Goal: Find specific page/section: Find specific page/section

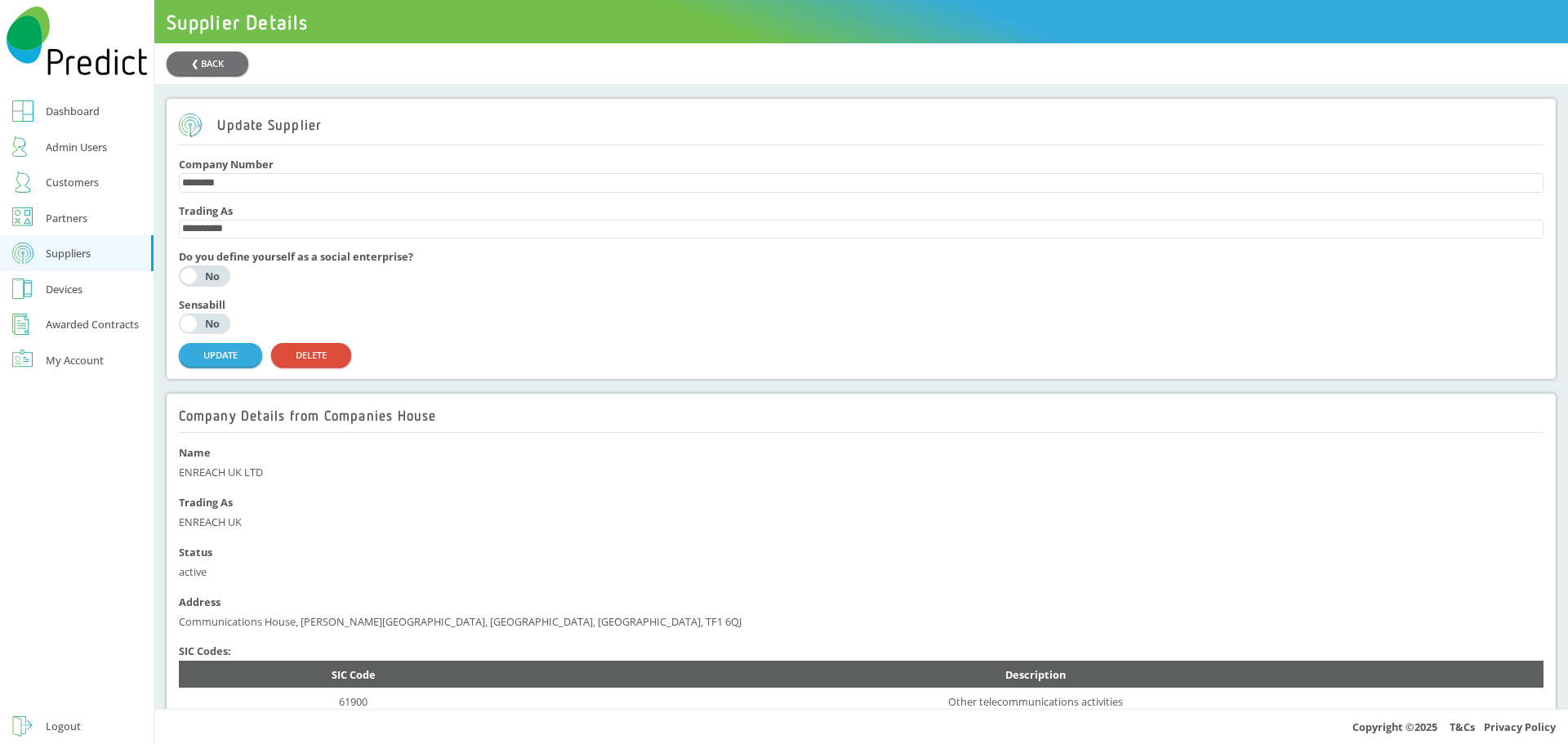
scroll to position [490, 0]
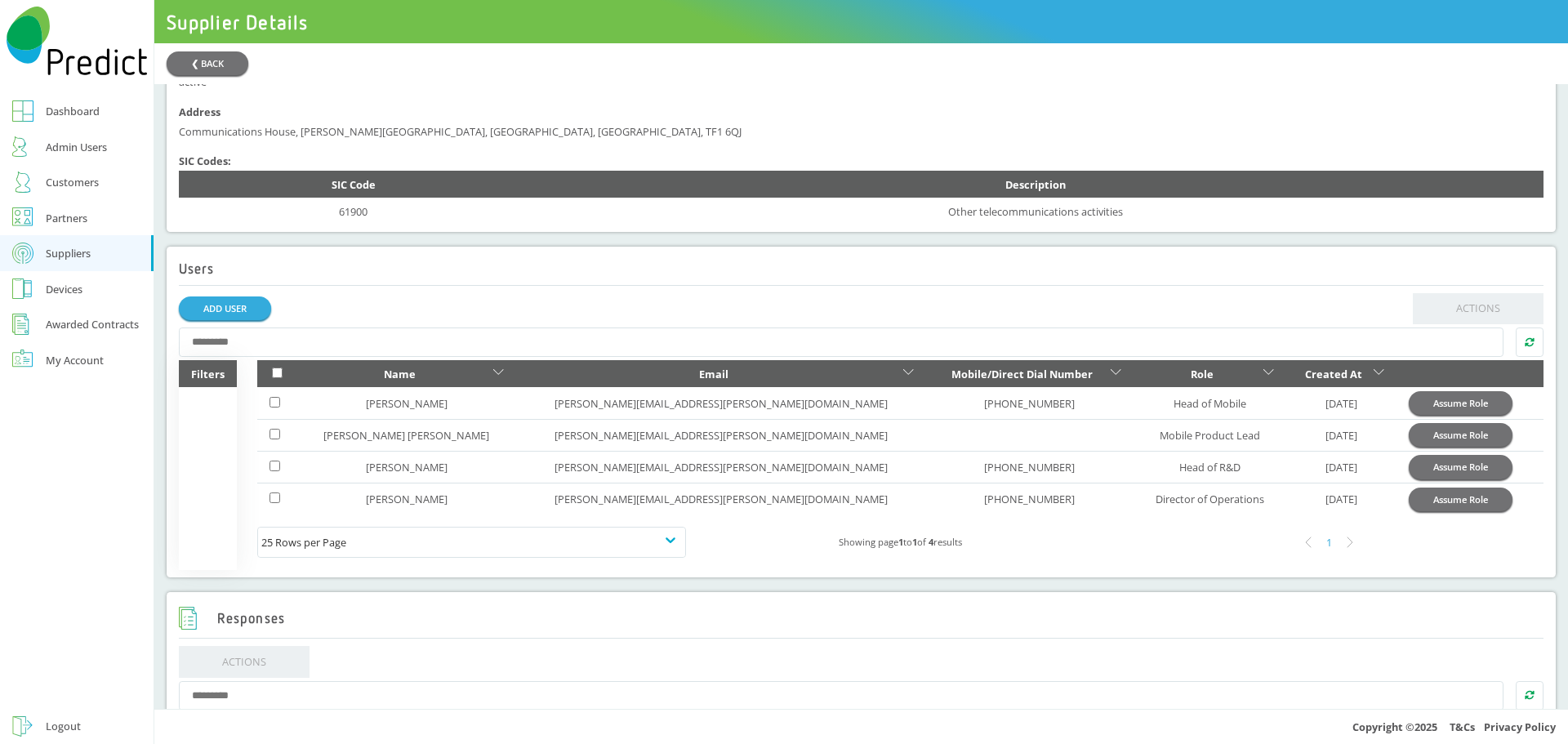
click at [65, 183] on div "Customers" at bounding box center [72, 182] width 53 height 20
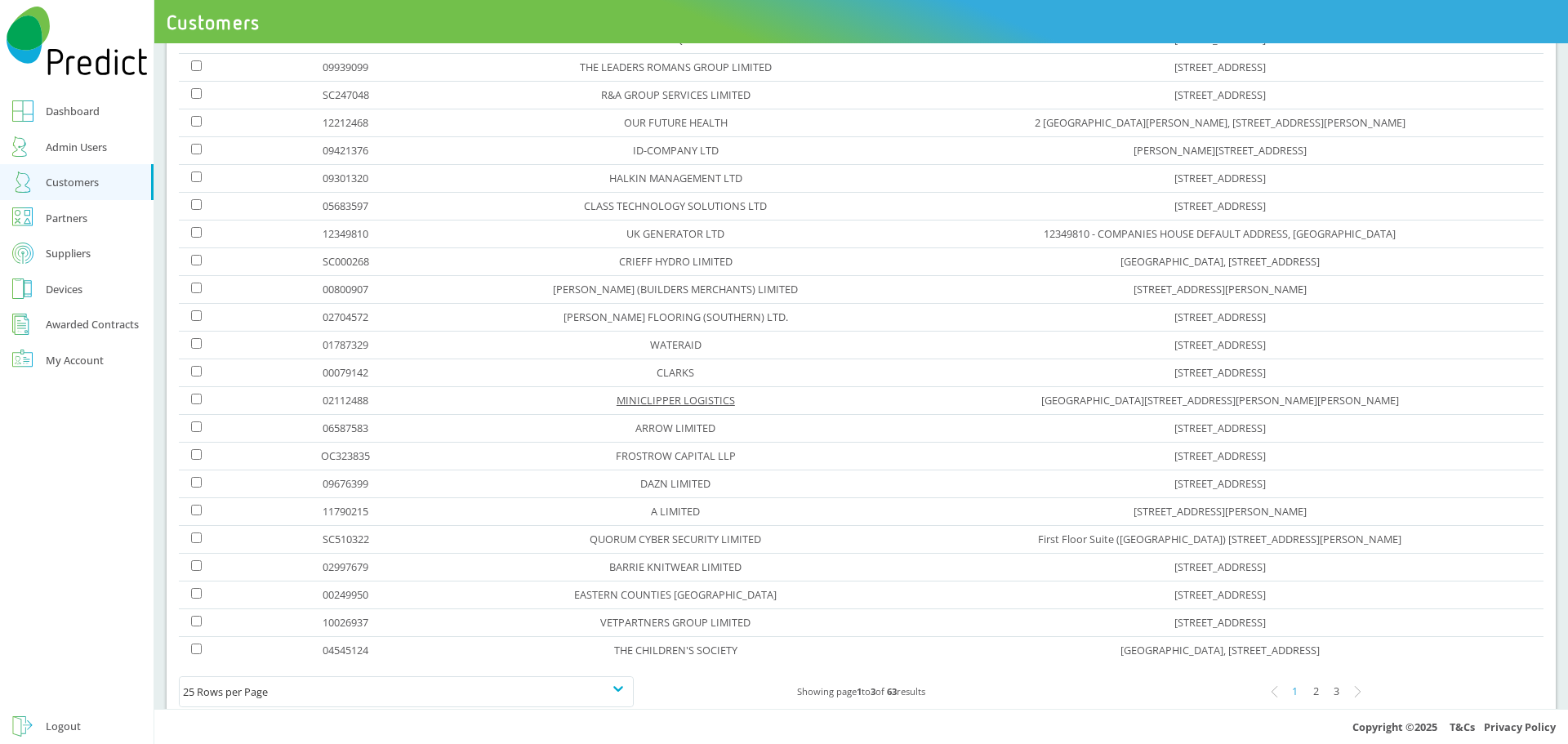
scroll to position [327, 0]
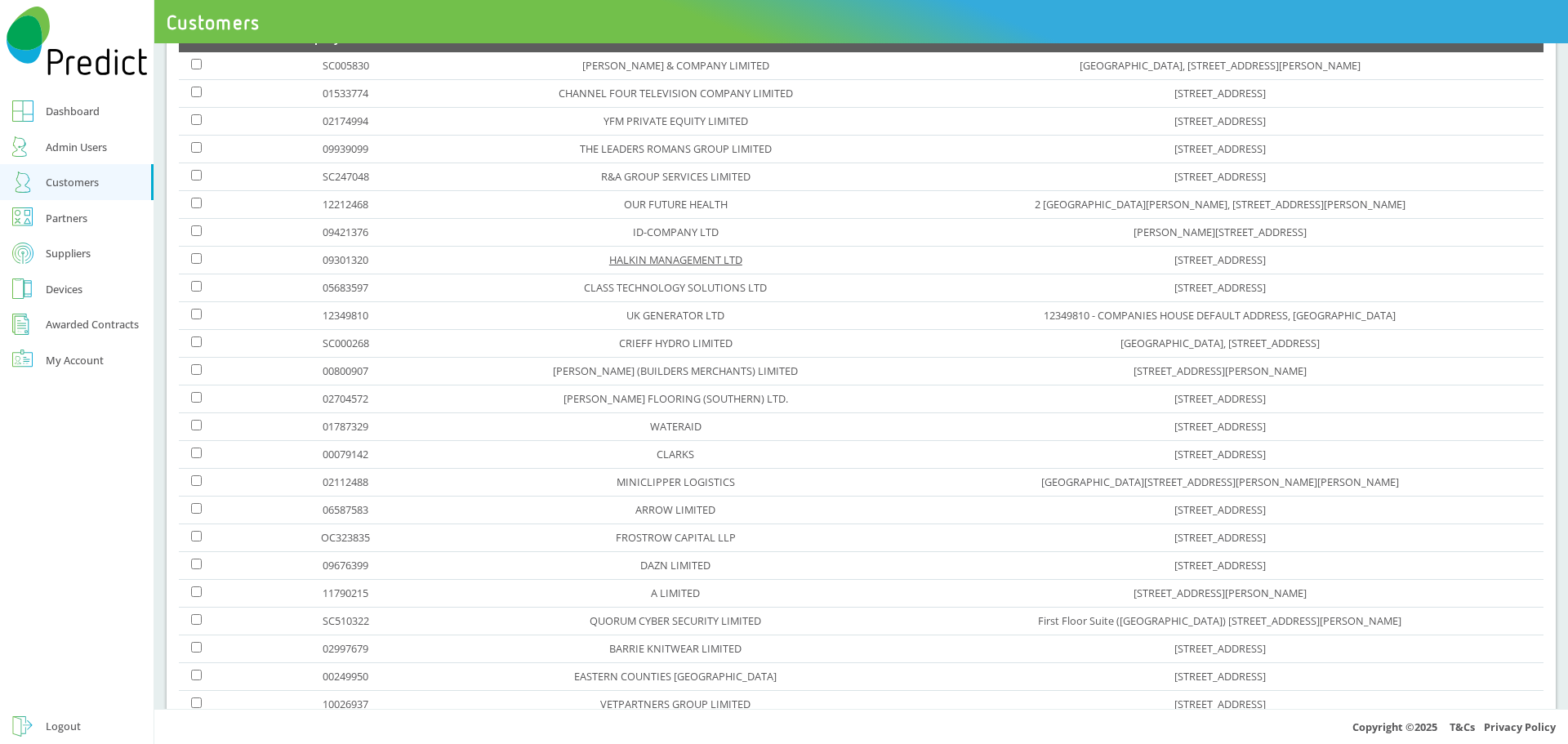
click at [610, 263] on link "HALKIN MANAGEMENT LTD" at bounding box center [676, 259] width 133 height 15
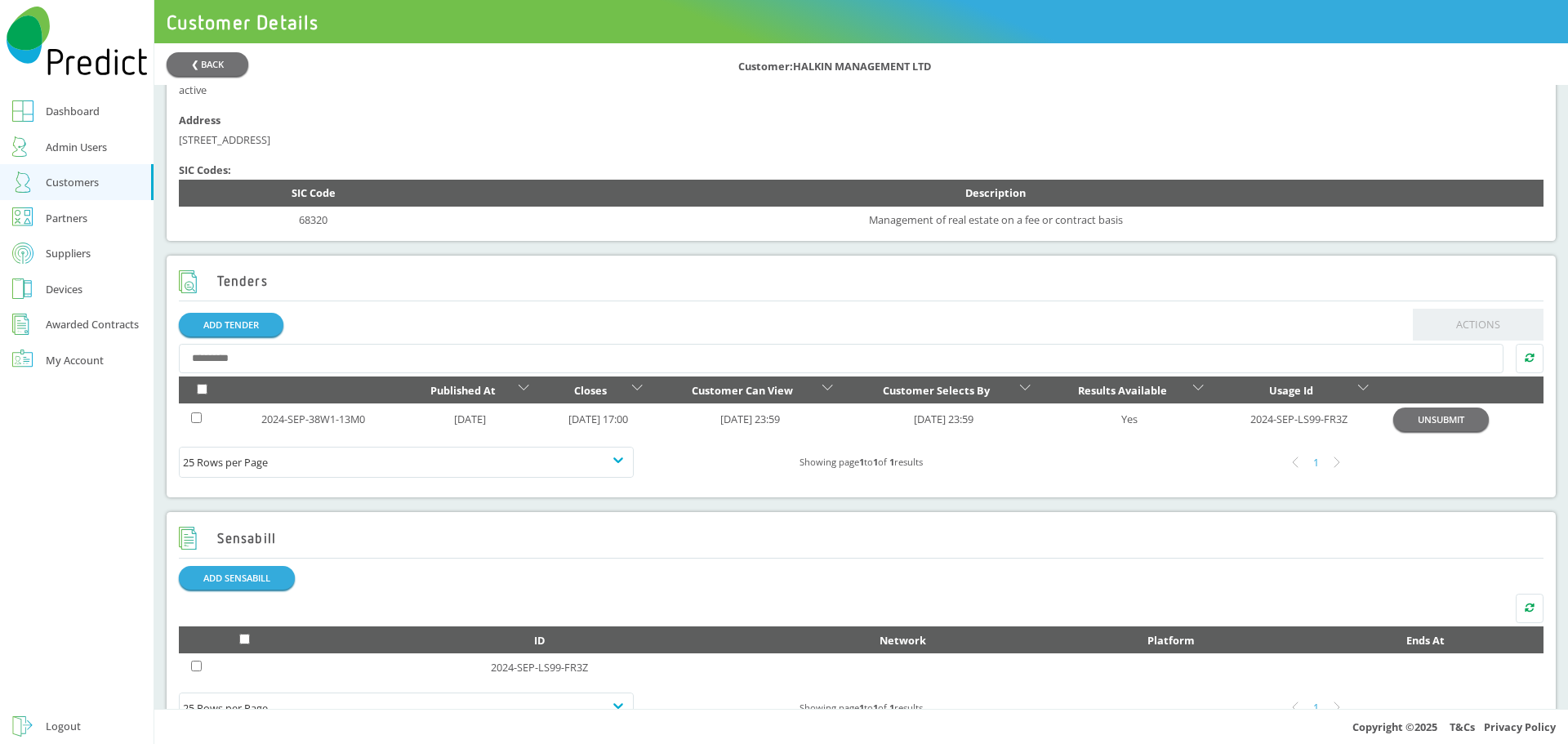
scroll to position [490, 0]
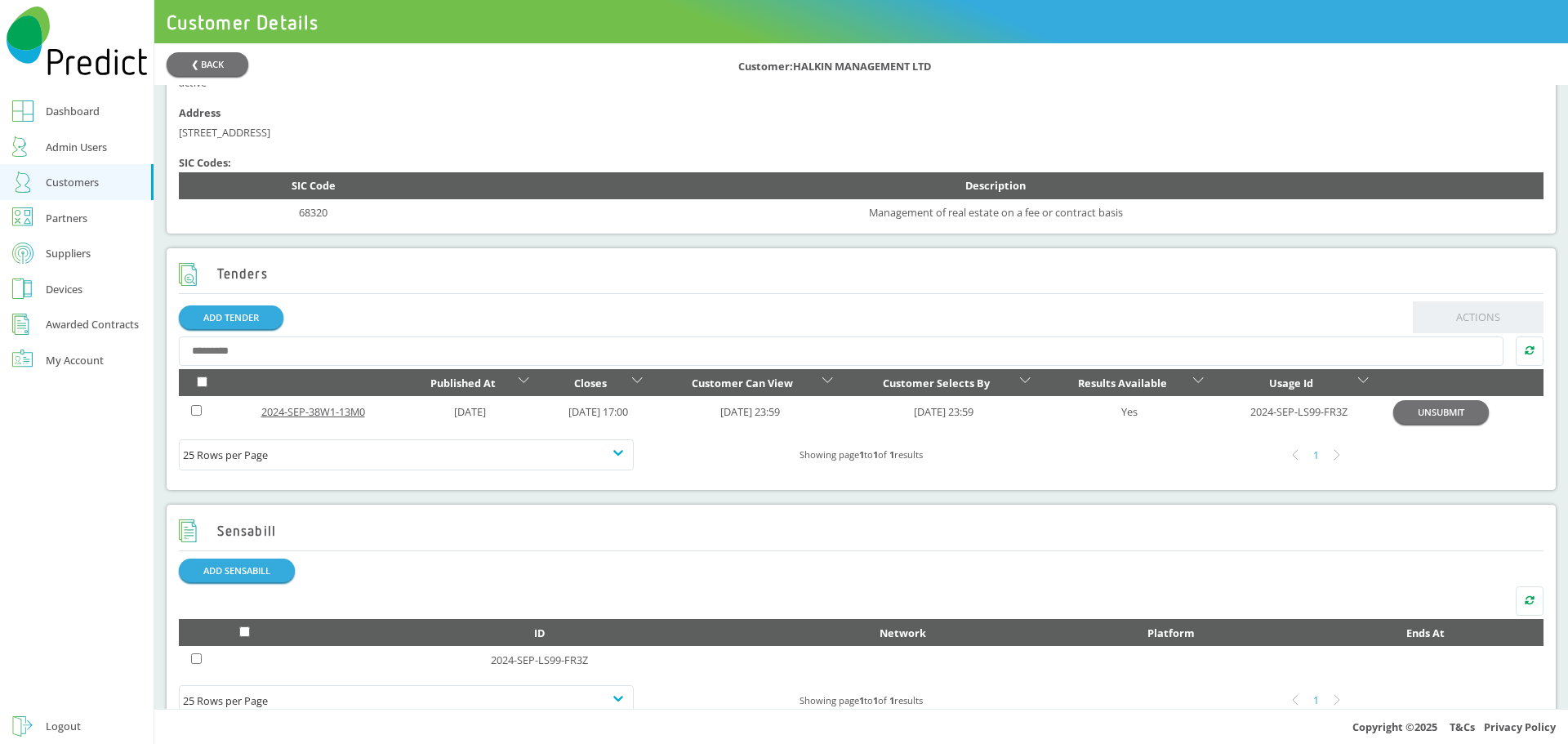
click at [309, 419] on link "2024-SEP-38W1-13M0" at bounding box center [313, 411] width 104 height 15
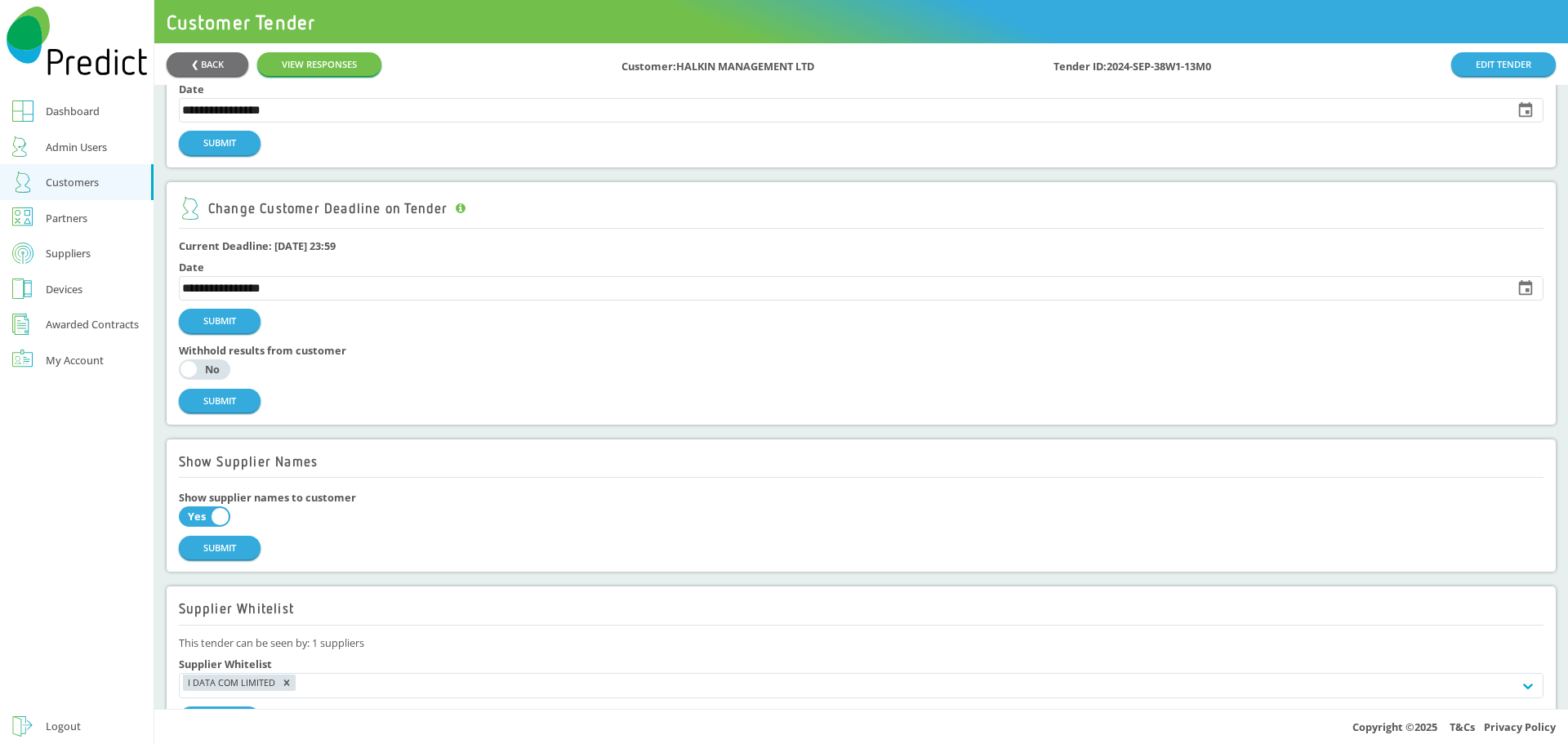
scroll to position [1061, 0]
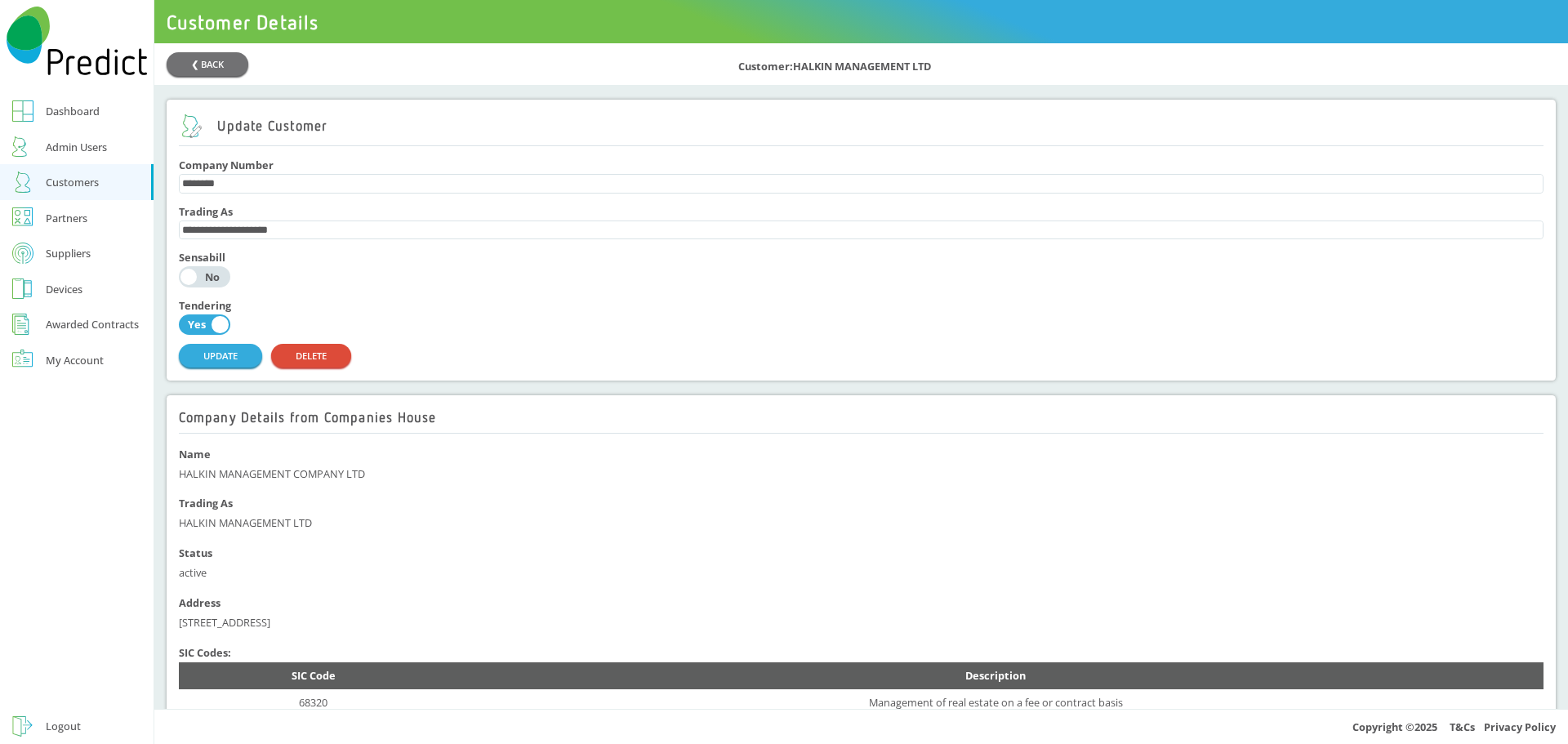
click at [52, 182] on div "Customers" at bounding box center [72, 182] width 53 height 20
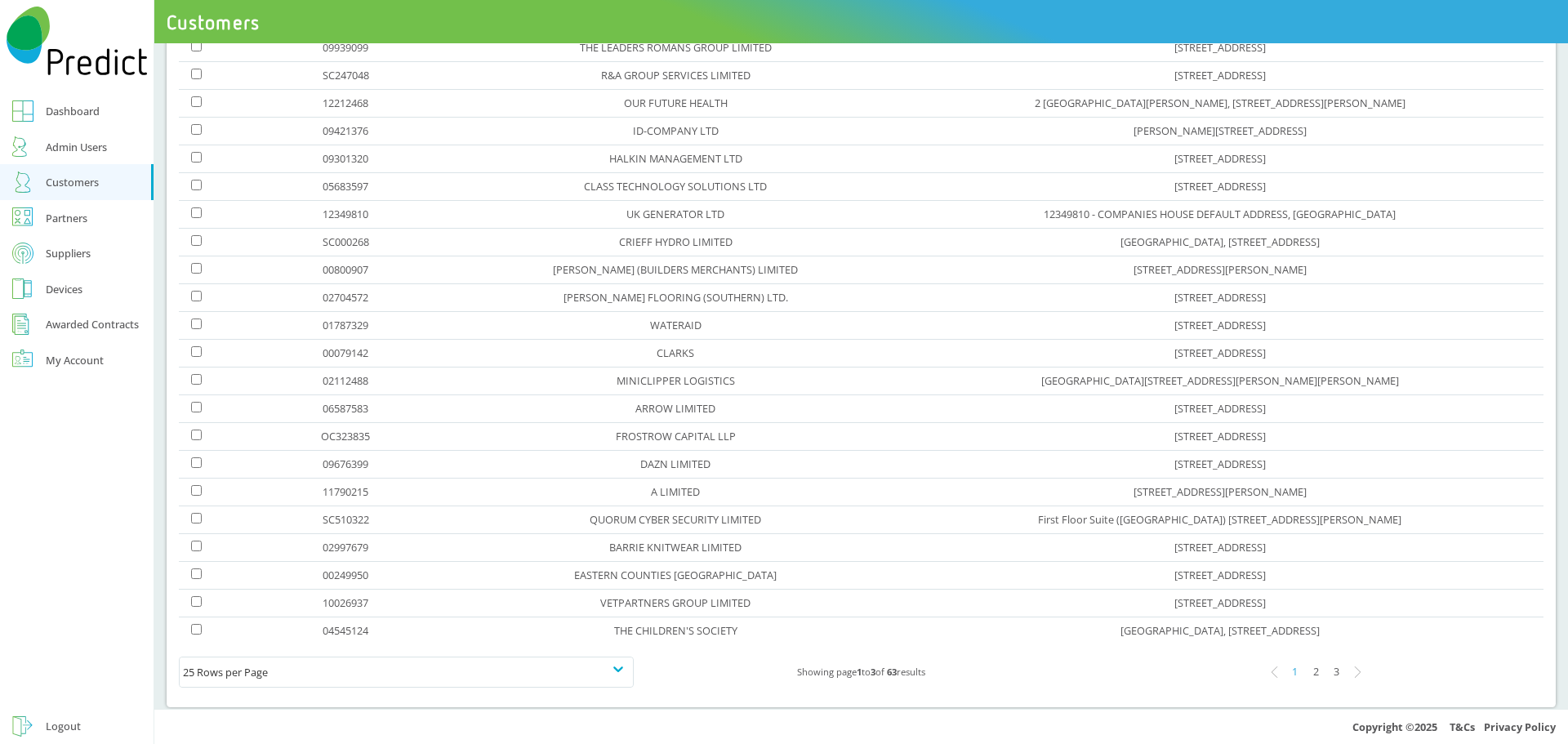
scroll to position [441, 0]
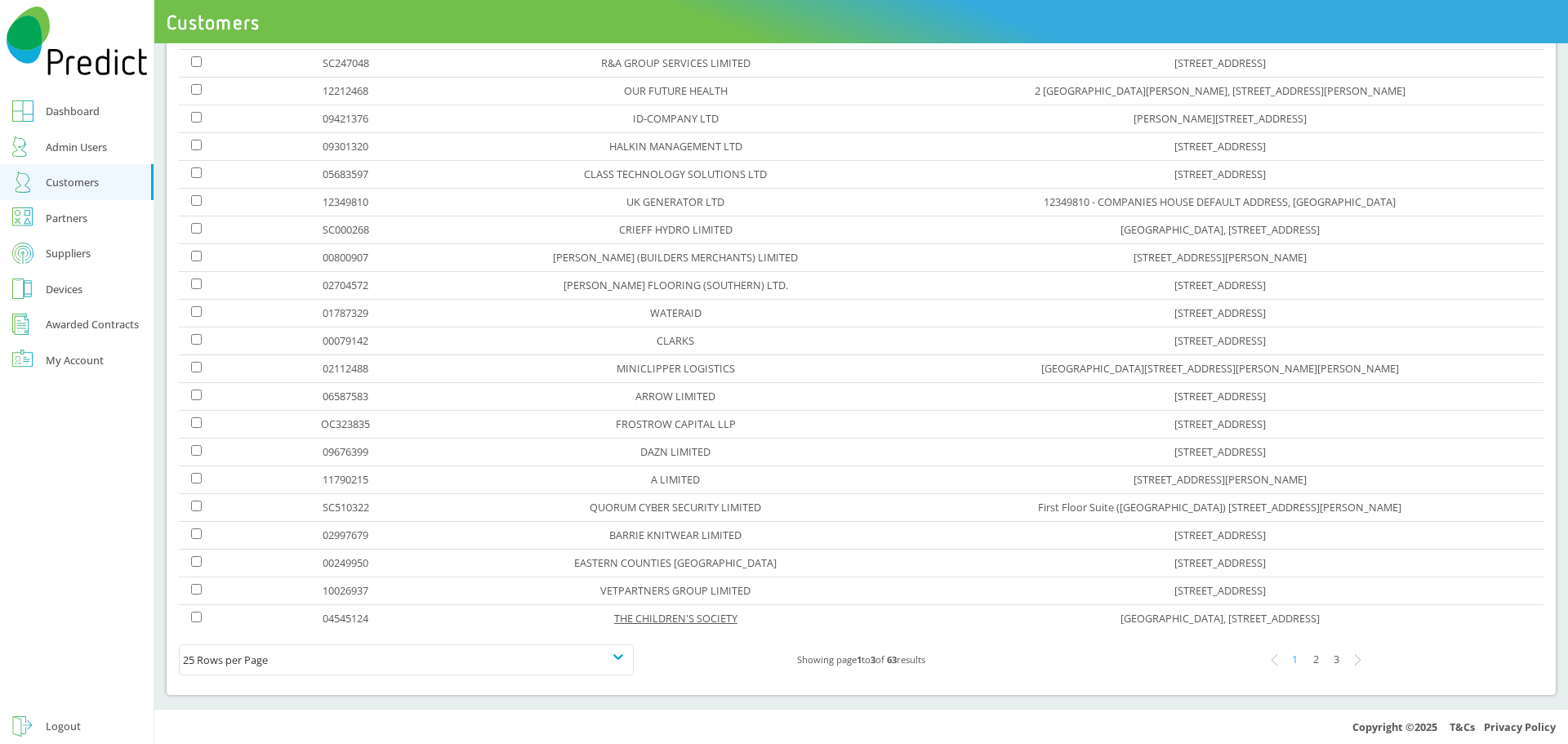
click at [614, 615] on link "THE CHILDREN'S SOCIETY" at bounding box center [676, 617] width 123 height 15
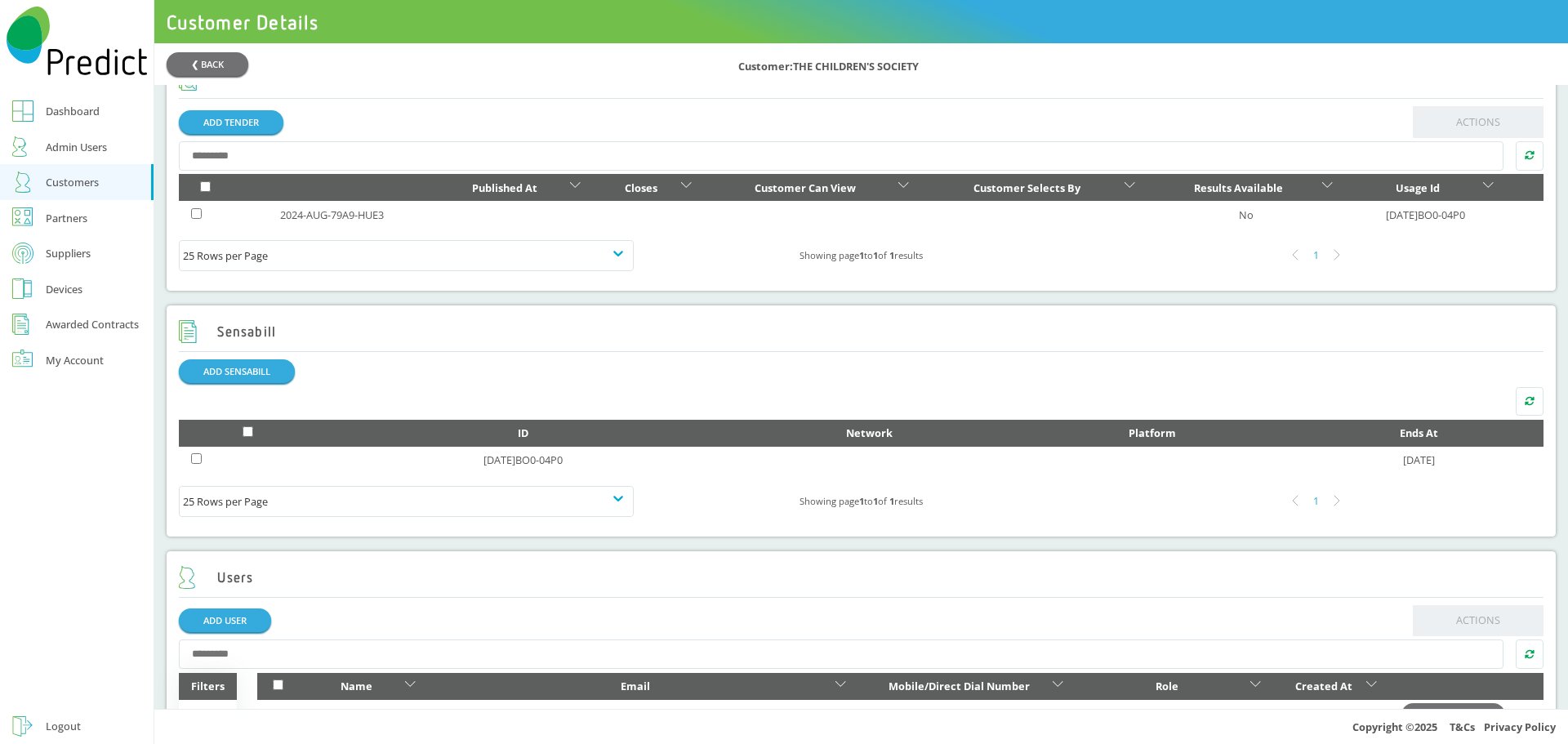
scroll to position [604, 0]
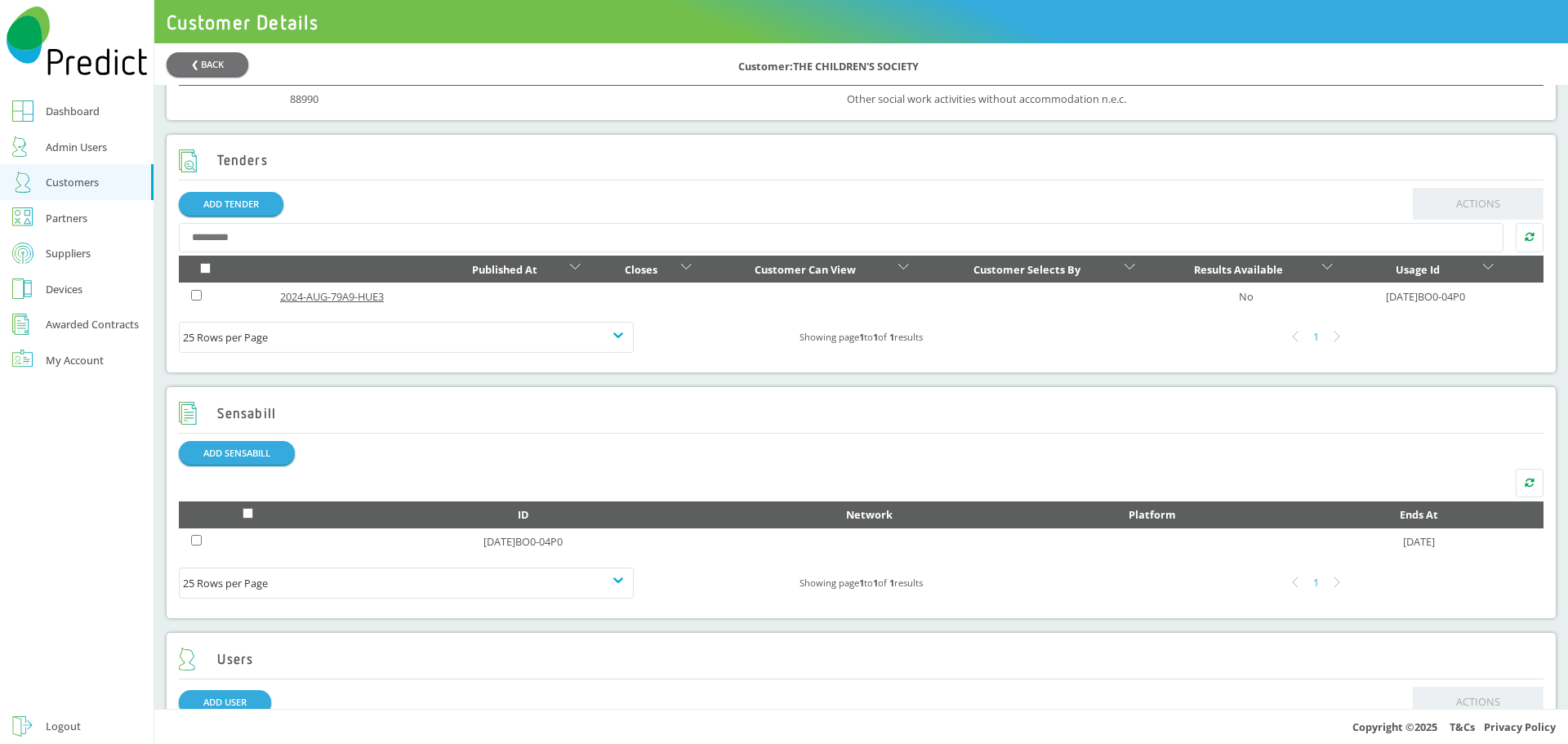
click at [339, 302] on link "2024-AUG-79A9-HUE3" at bounding box center [332, 296] width 104 height 15
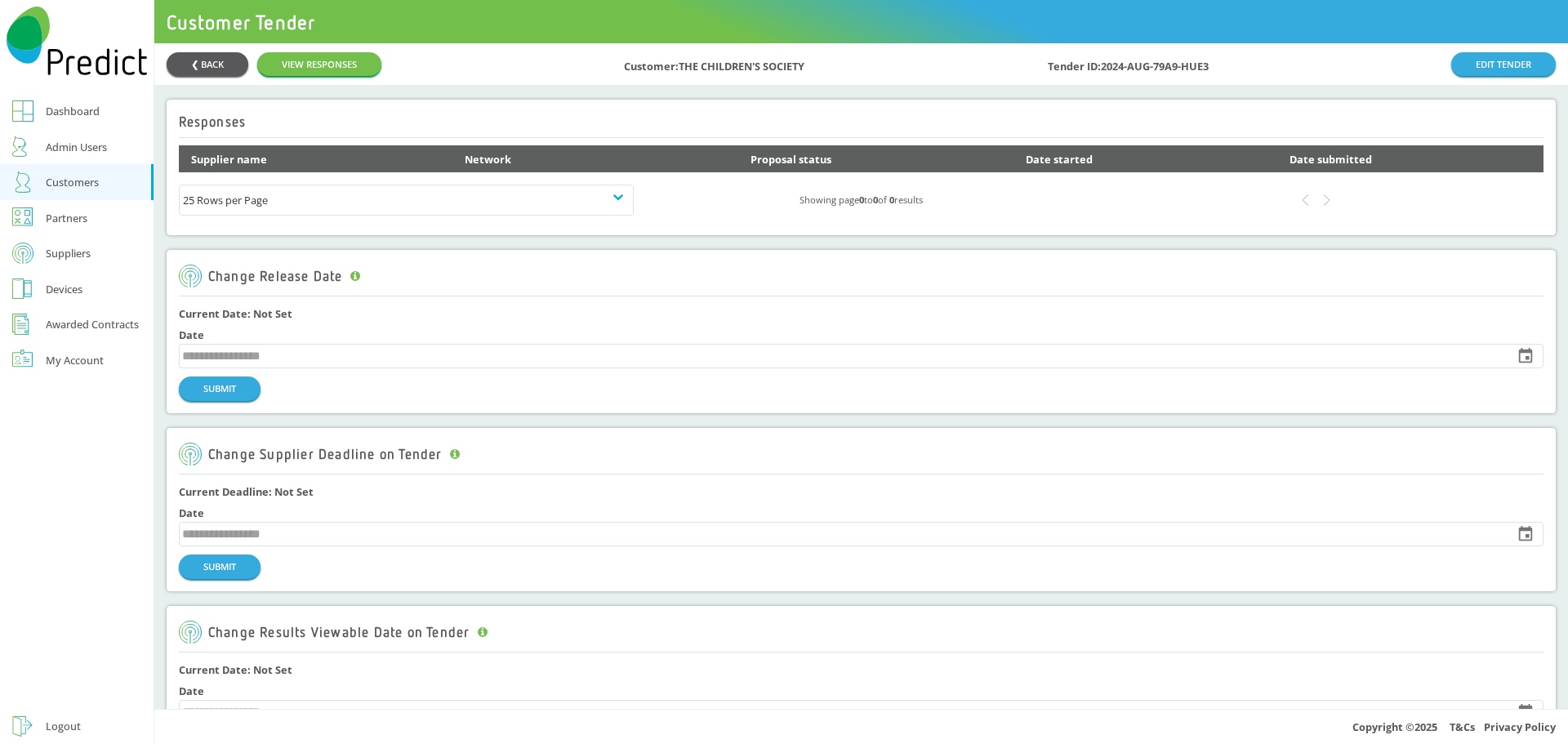
click at [206, 63] on button "❮ BACK" at bounding box center [207, 63] width 82 height 23
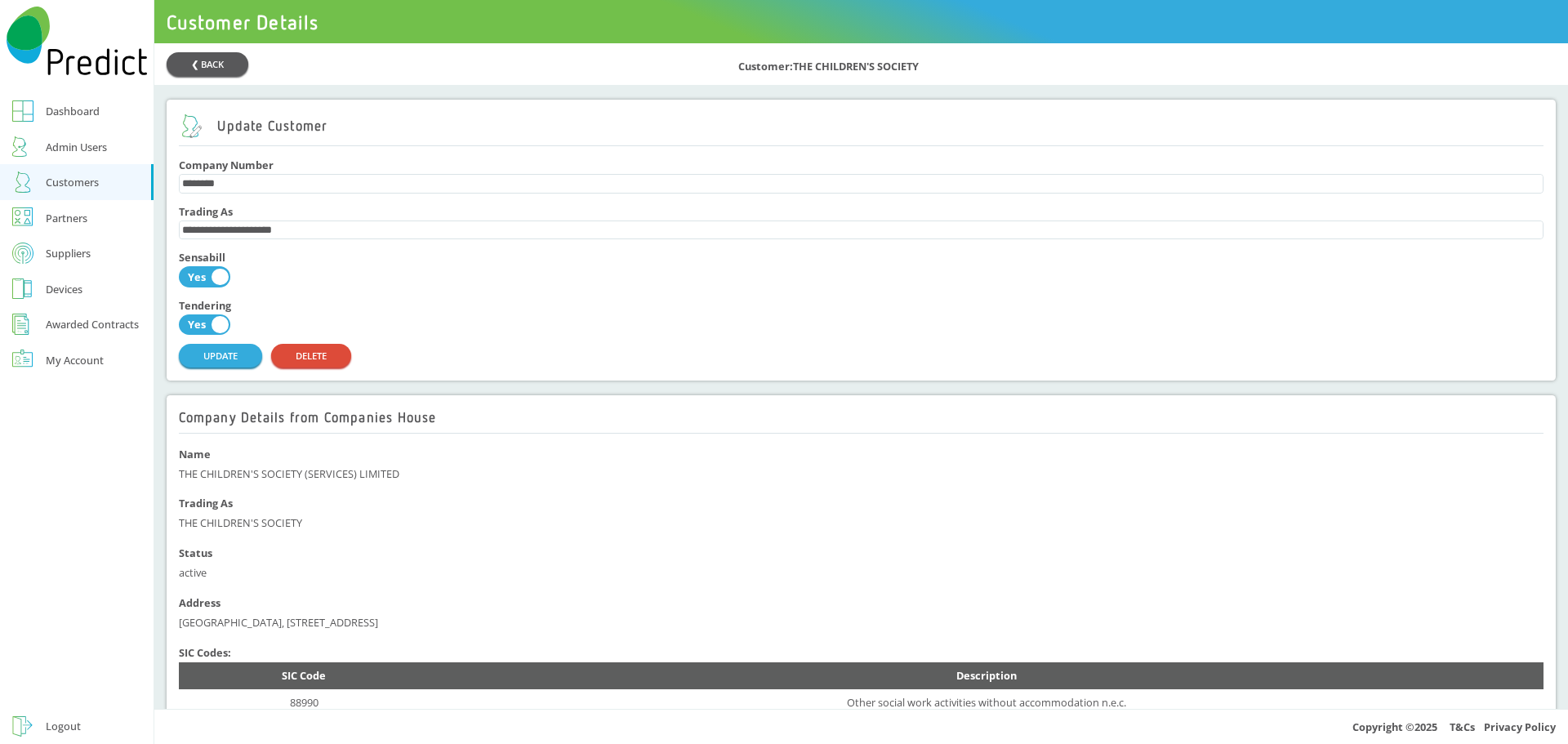
click at [207, 62] on button "❮ BACK" at bounding box center [207, 63] width 82 height 23
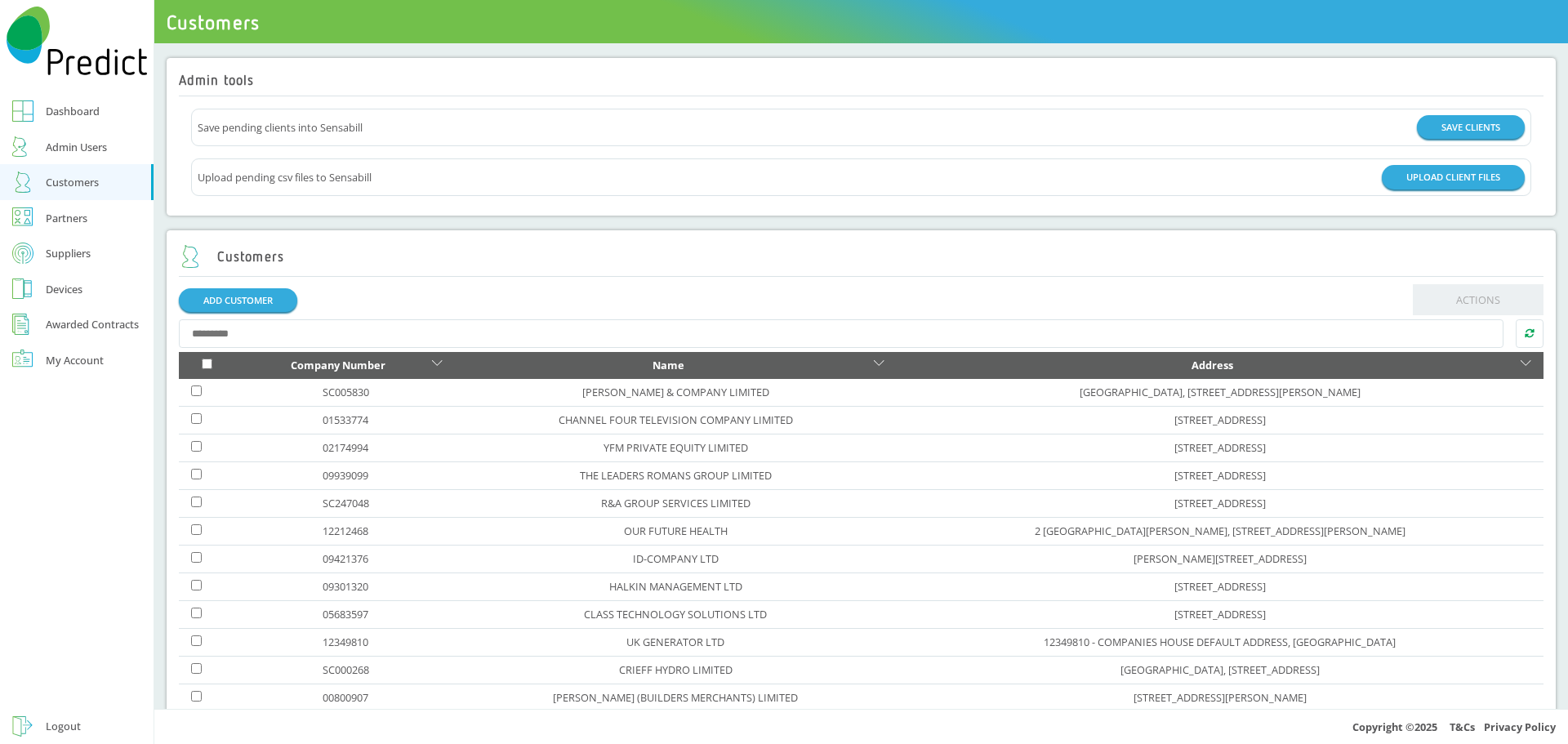
click at [62, 250] on div "Suppliers" at bounding box center [69, 253] width 45 height 20
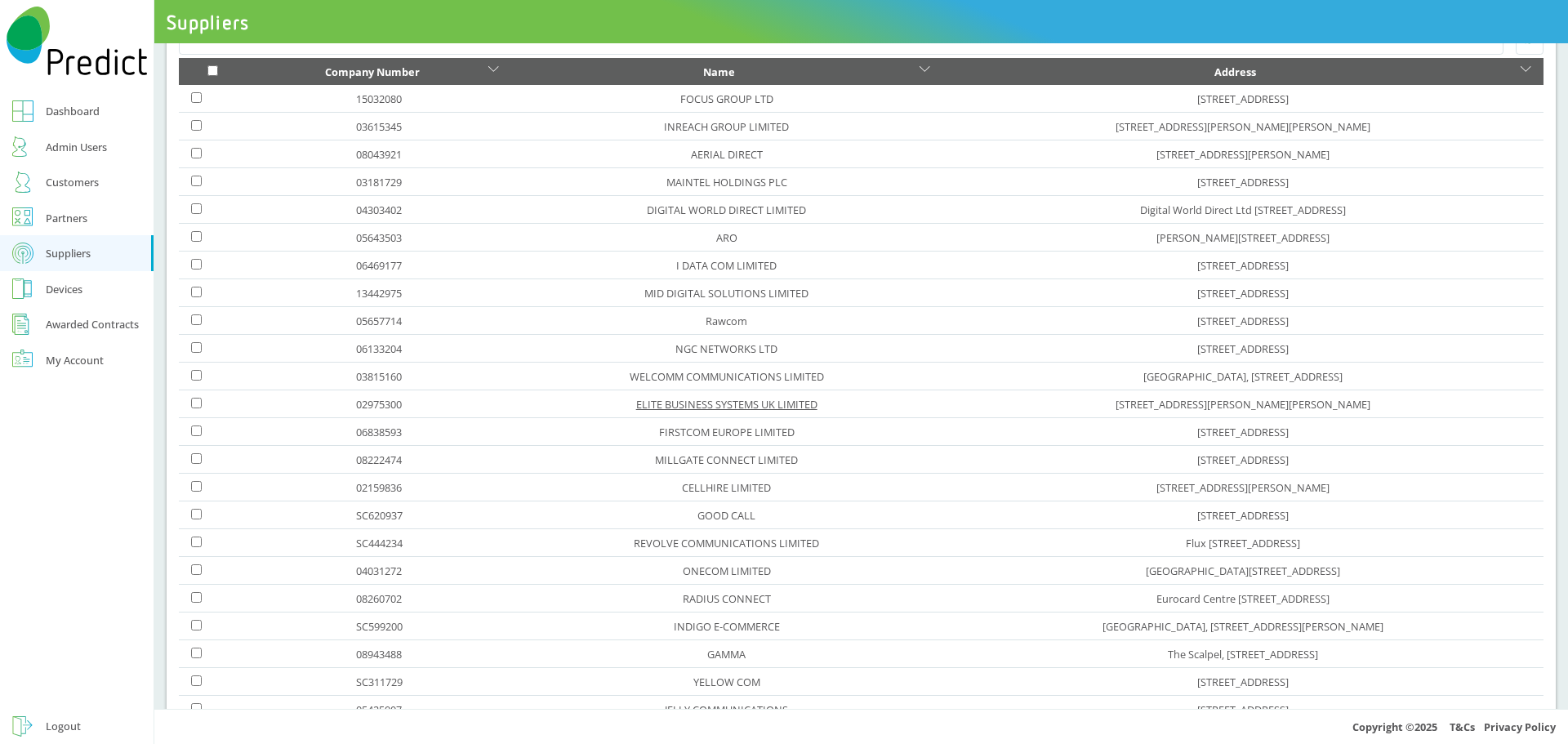
scroll to position [163, 0]
